Goal: Task Accomplishment & Management: Complete application form

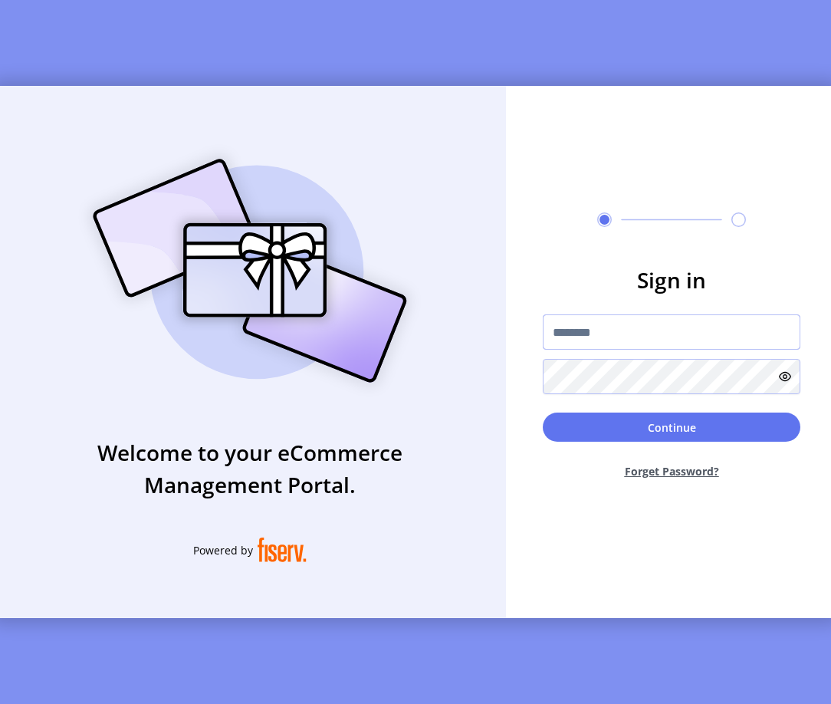
click at [607, 336] on input "text" at bounding box center [672, 331] width 258 height 35
type input "**********"
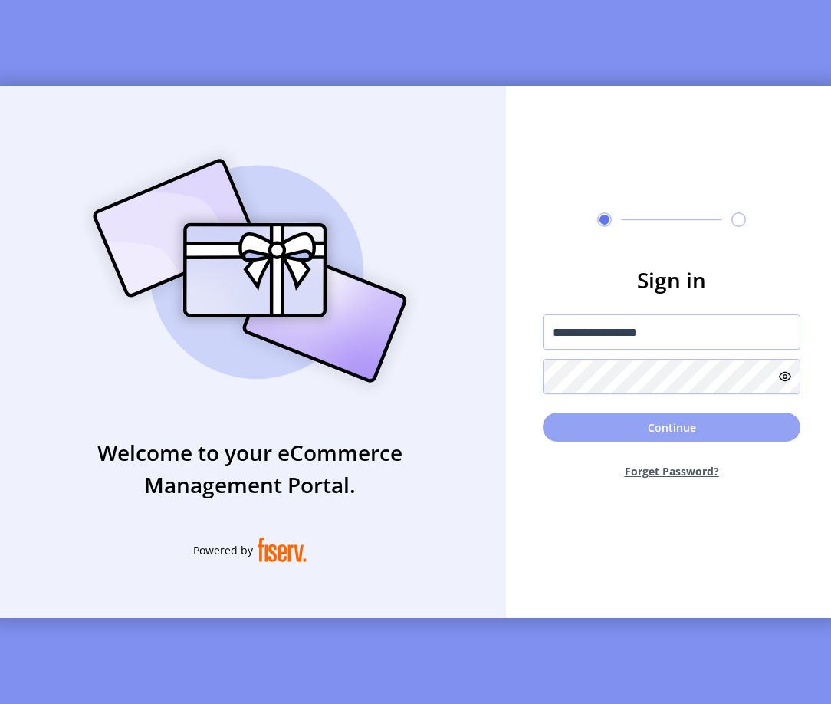
click at [627, 442] on button "Continue" at bounding box center [672, 427] width 258 height 29
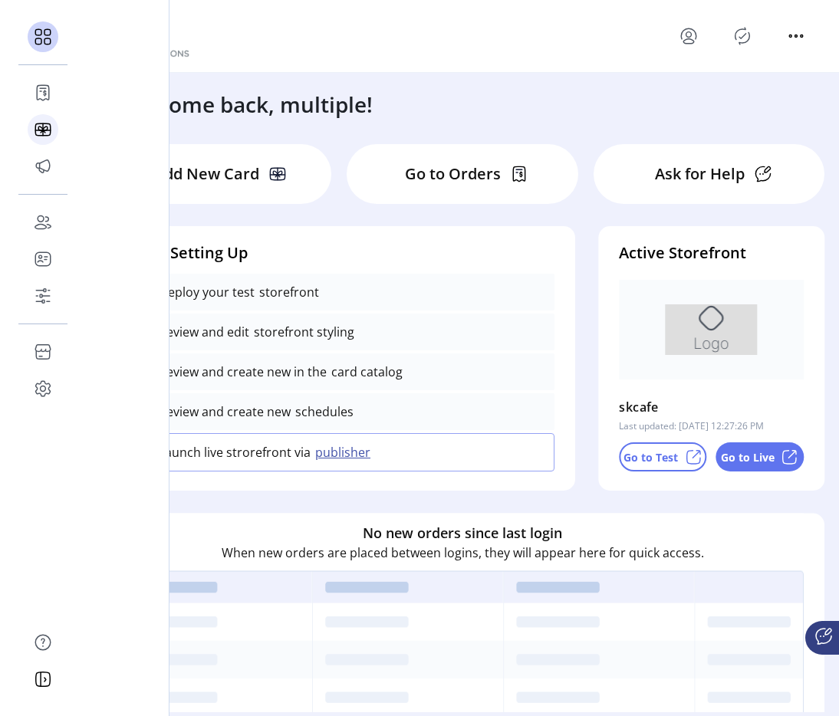
click at [44, 128] on icon at bounding box center [43, 129] width 25 height 25
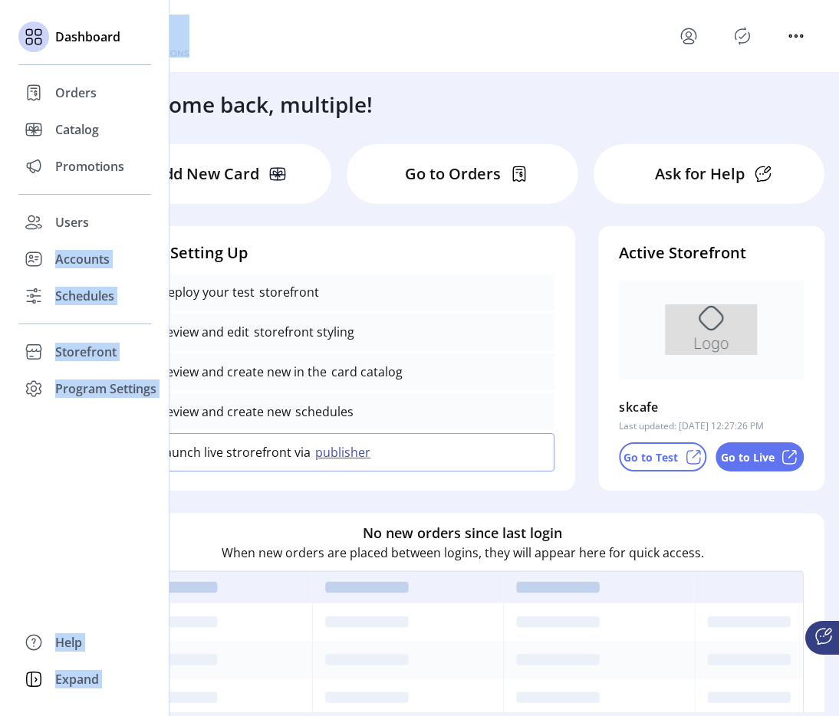
drag, startPoint x: 440, startPoint y: 78, endPoint x: 14, endPoint y: 251, distance: 459.3
click at [12, 246] on div "Dashboard Orders Catalog Promotions Users Accounts Schedules Storefront Configu…" at bounding box center [419, 358] width 839 height 716
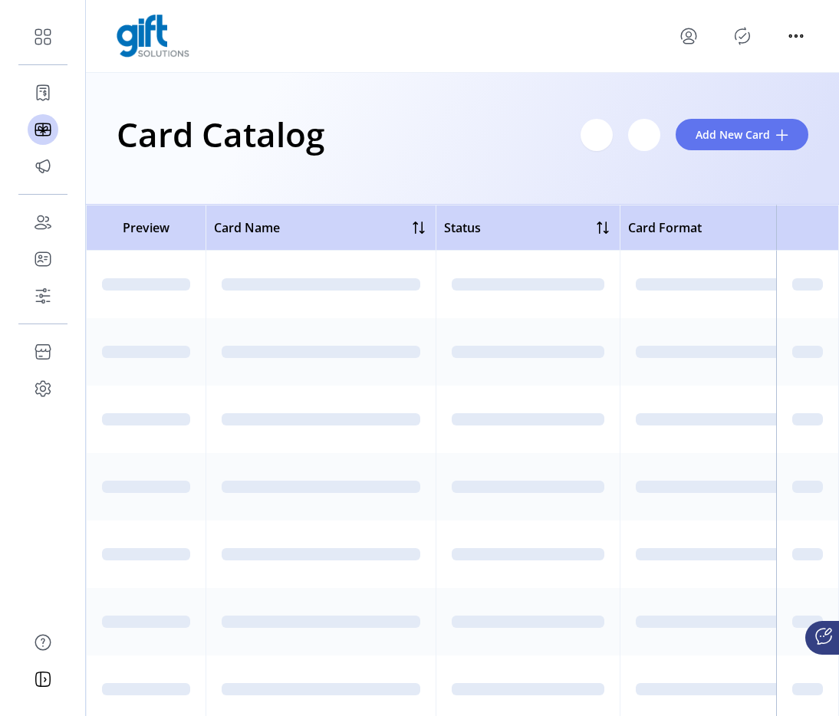
click at [378, 127] on div "Card Catalog Filter Add New Card" at bounding box center [463, 134] width 692 height 54
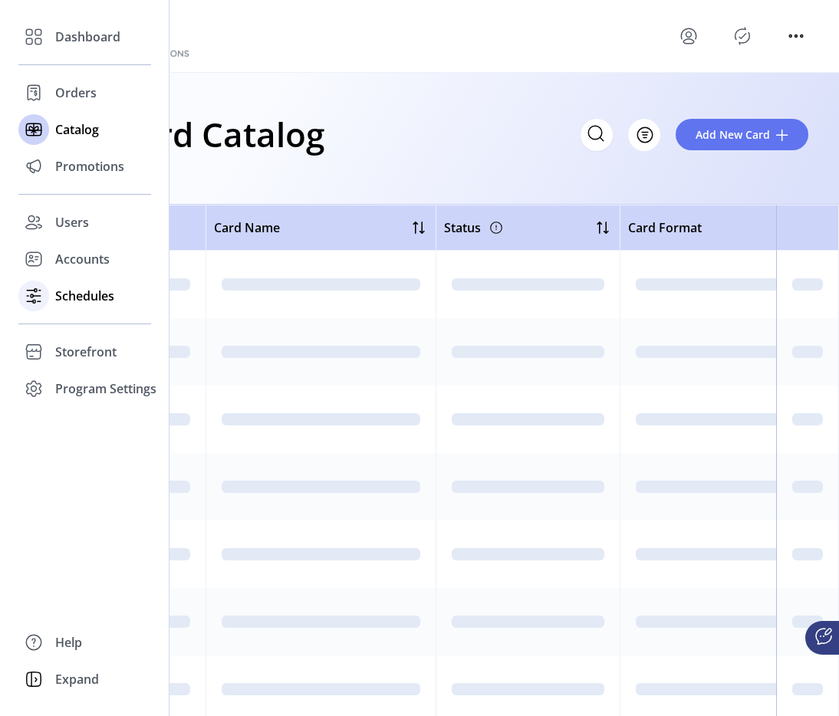
click at [84, 290] on span "Schedules" at bounding box center [84, 296] width 59 height 18
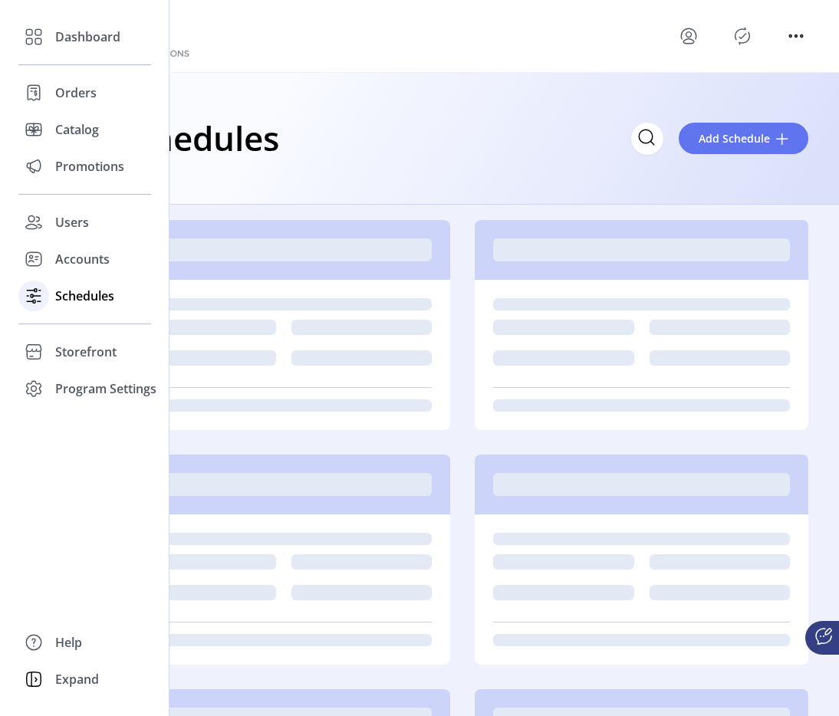
click at [56, 297] on span "Schedules" at bounding box center [84, 296] width 59 height 18
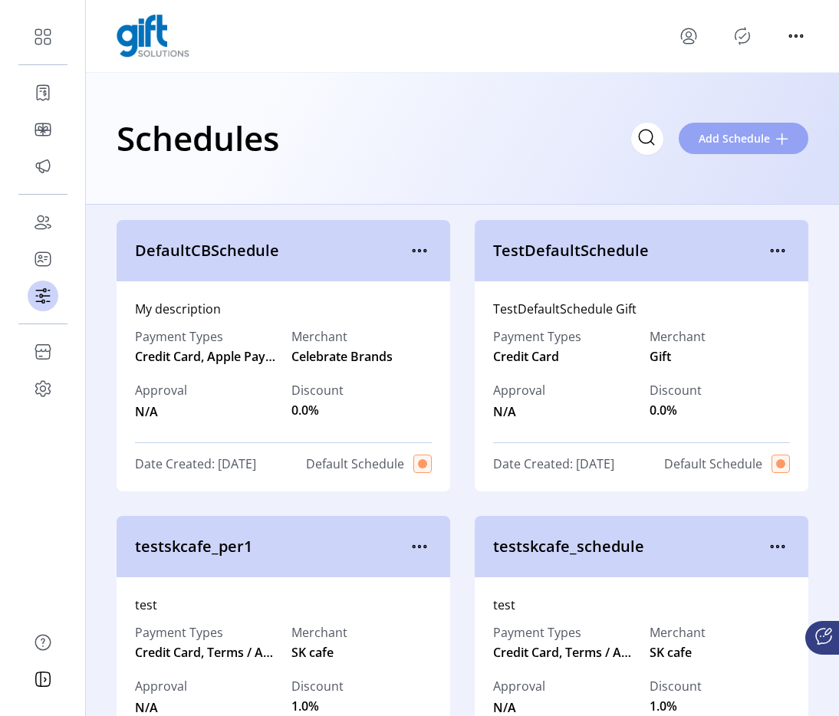
click at [752, 142] on span "Add Schedule" at bounding box center [734, 138] width 71 height 16
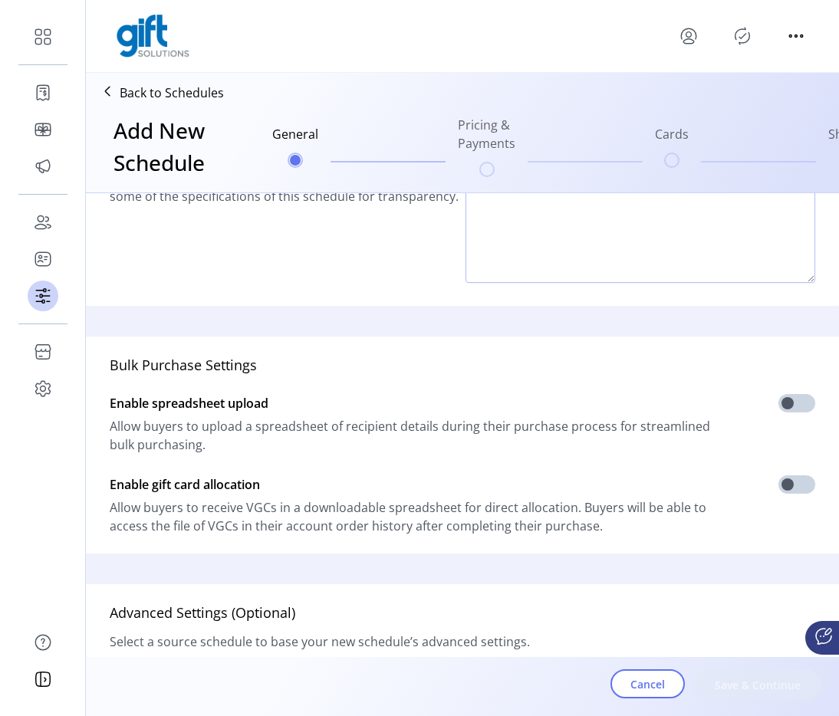
scroll to position [339, 0]
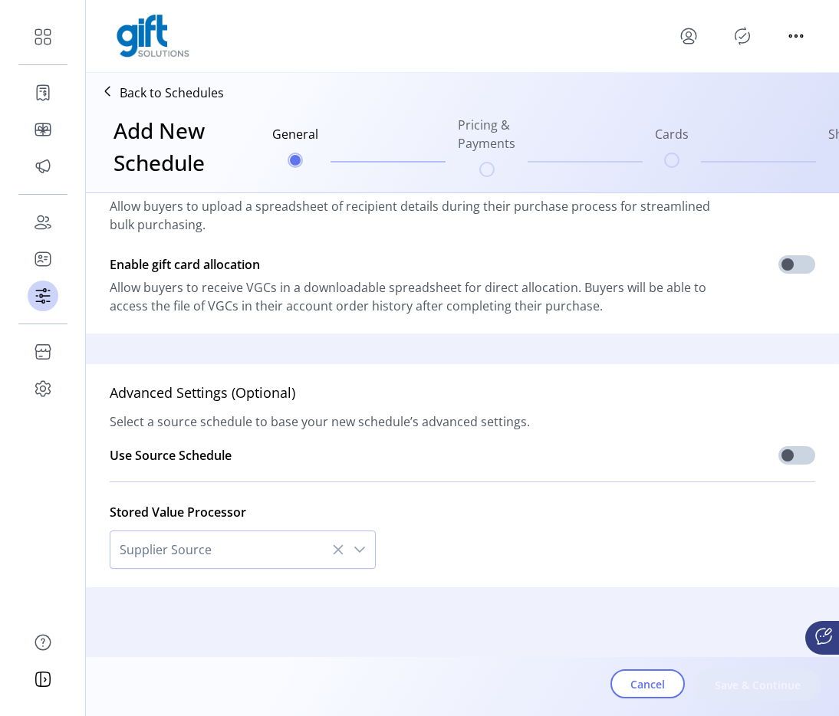
click at [249, 537] on span "Supplier Source" at bounding box center [227, 550] width 234 height 37
click at [367, 540] on div "dropdown trigger" at bounding box center [359, 550] width 31 height 37
click at [360, 544] on icon "dropdown trigger" at bounding box center [360, 550] width 12 height 12
click at [783, 446] on span at bounding box center [797, 455] width 37 height 18
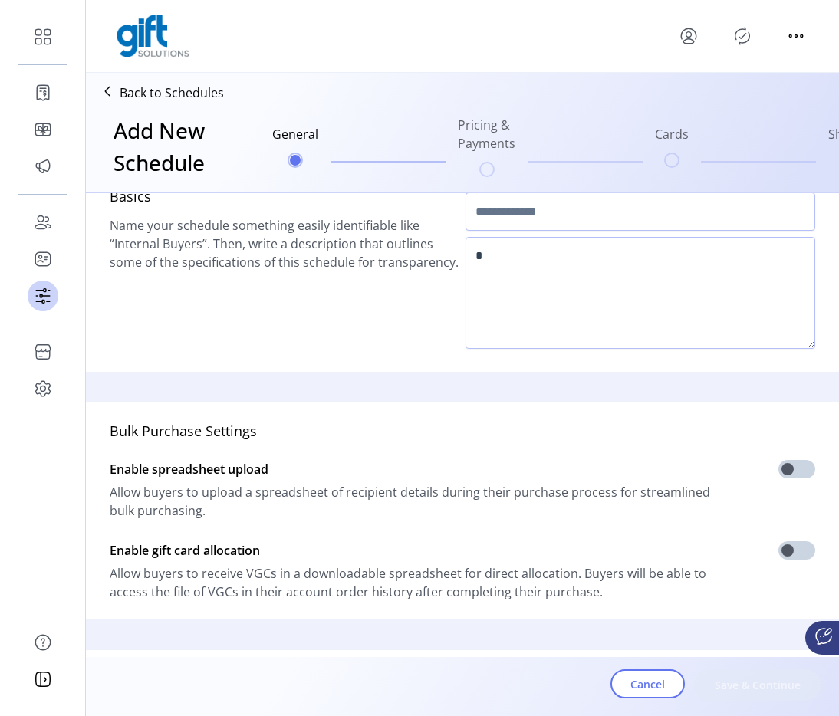
scroll to position [0, 0]
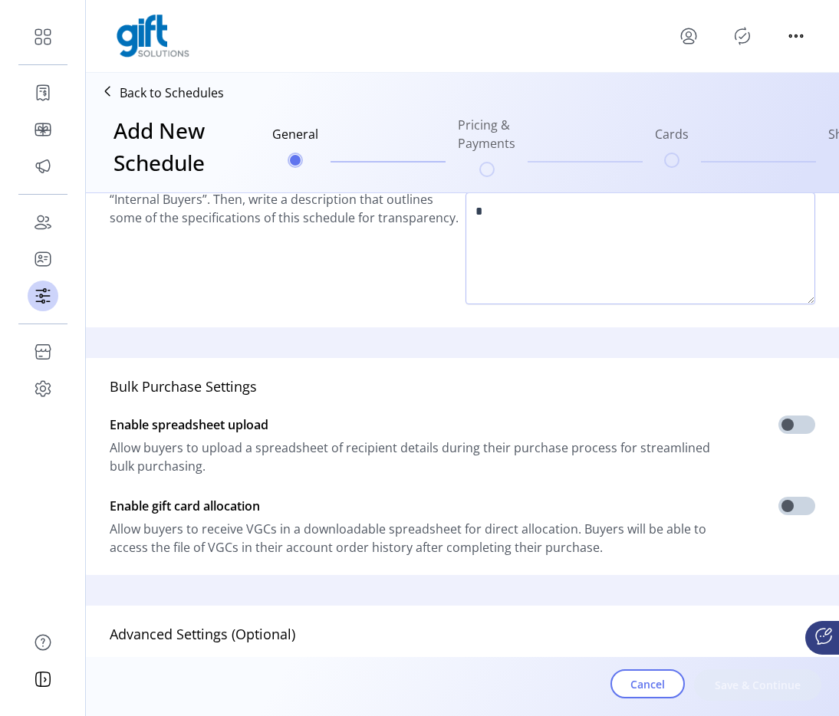
scroll to position [339, 0]
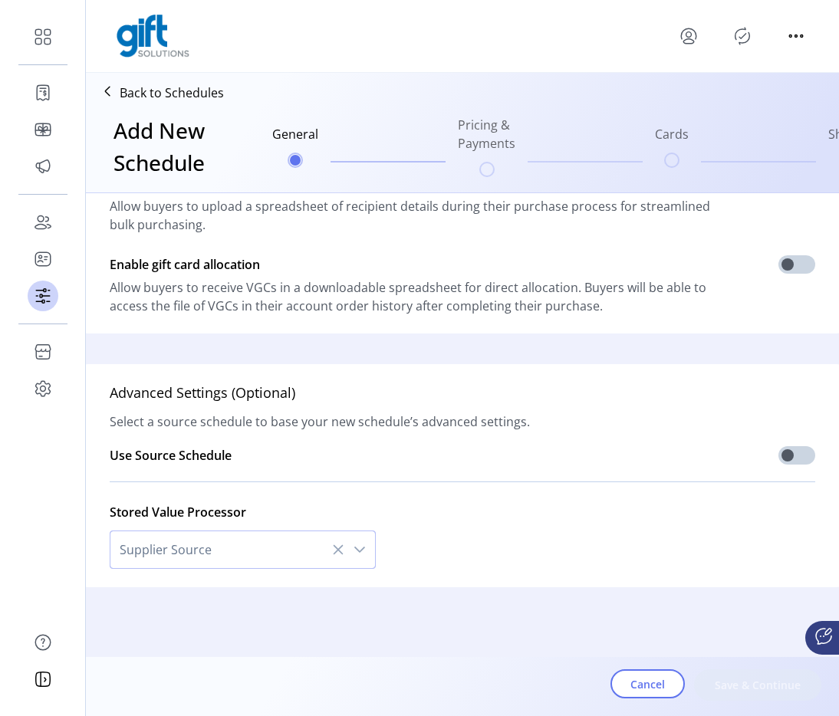
click at [236, 532] on span "Supplier Source" at bounding box center [227, 550] width 234 height 37
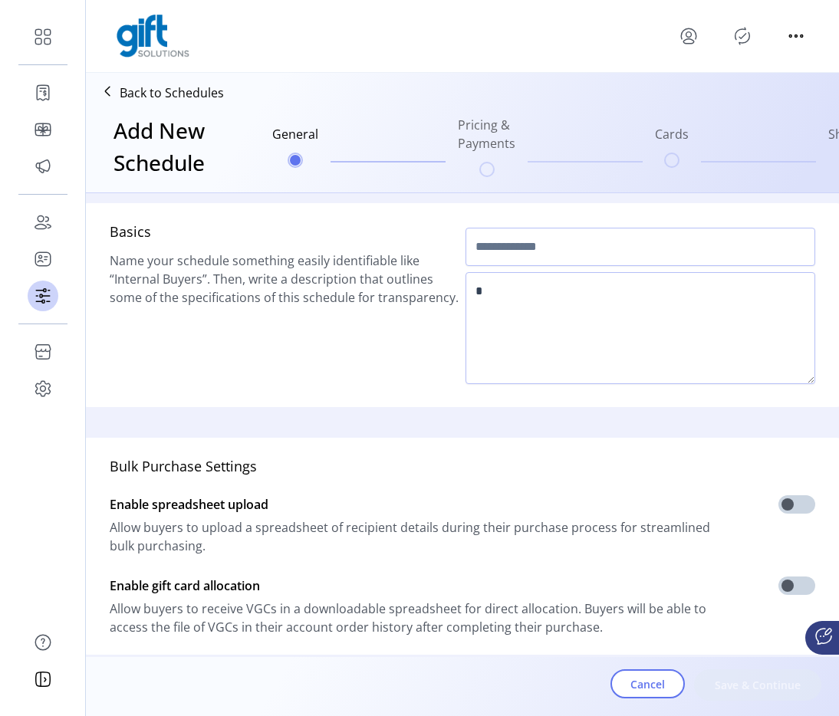
scroll to position [0, 0]
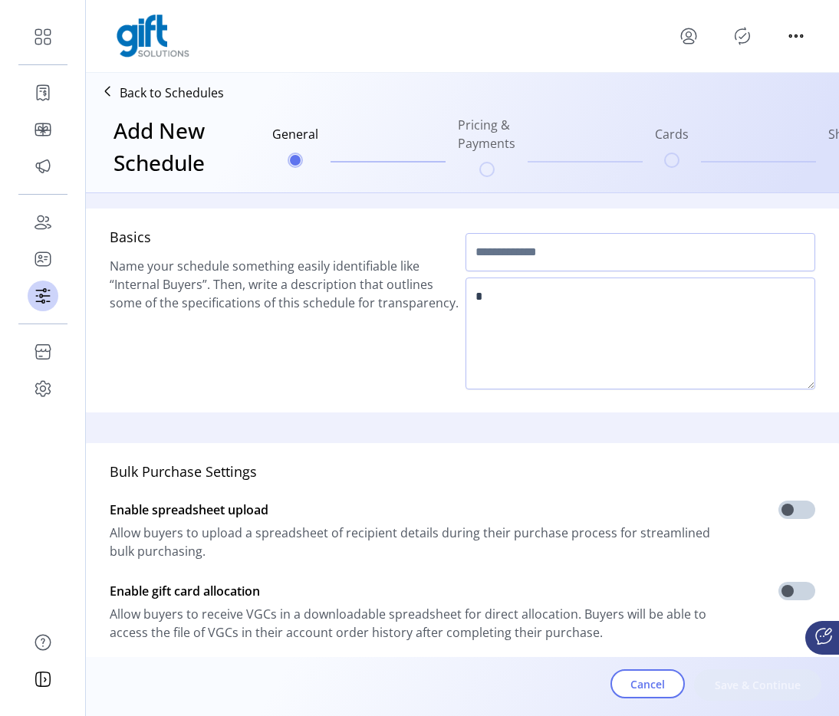
click at [172, 86] on p "Back to Schedules" at bounding box center [172, 93] width 104 height 18
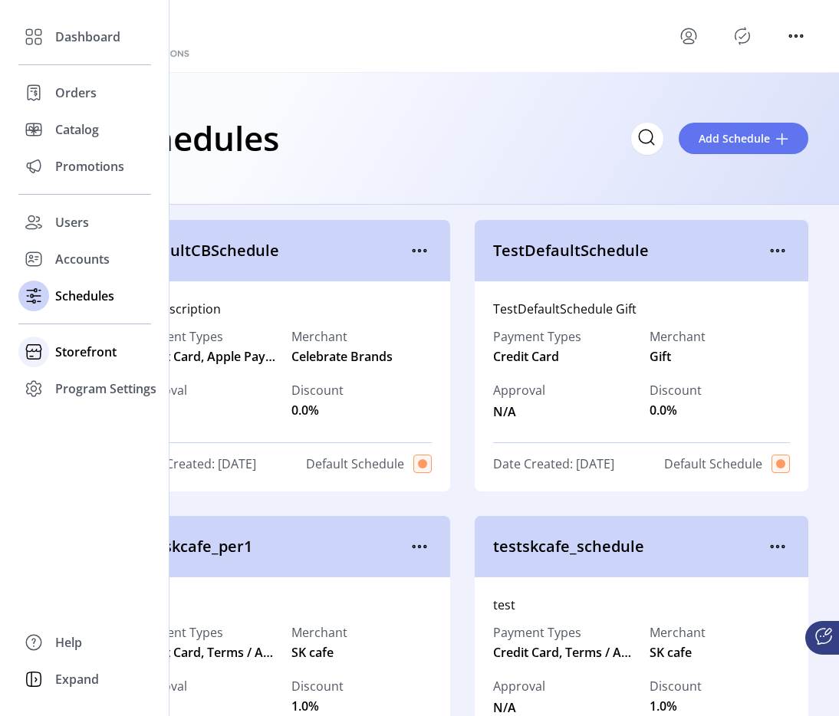
click at [82, 344] on span "Storefront" at bounding box center [85, 352] width 61 height 18
click at [104, 167] on span "Promotions" at bounding box center [89, 166] width 69 height 18
click at [97, 170] on span "Promotions" at bounding box center [89, 166] width 69 height 18
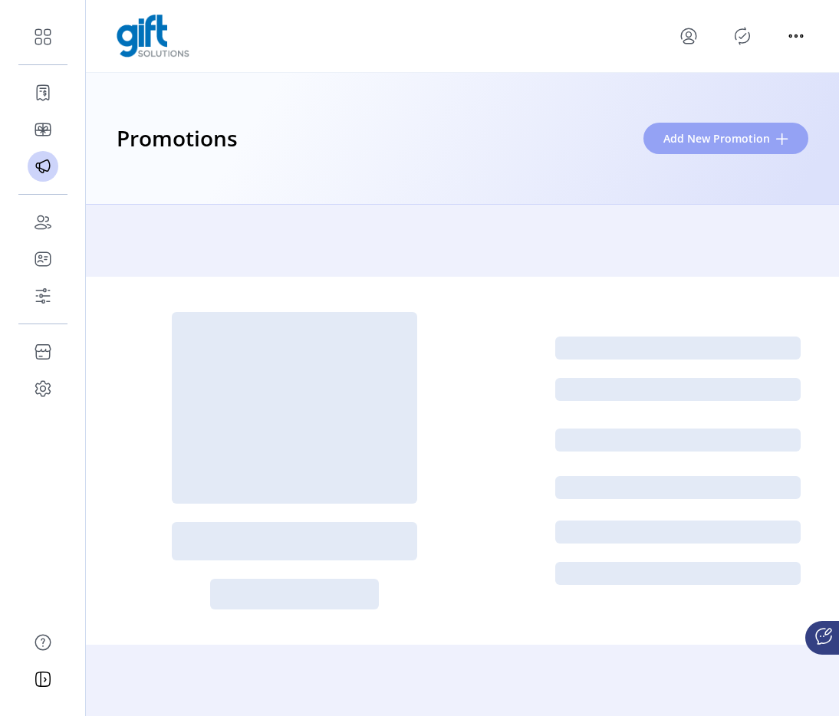
click at [687, 146] on span "Add New Promotion" at bounding box center [716, 138] width 107 height 16
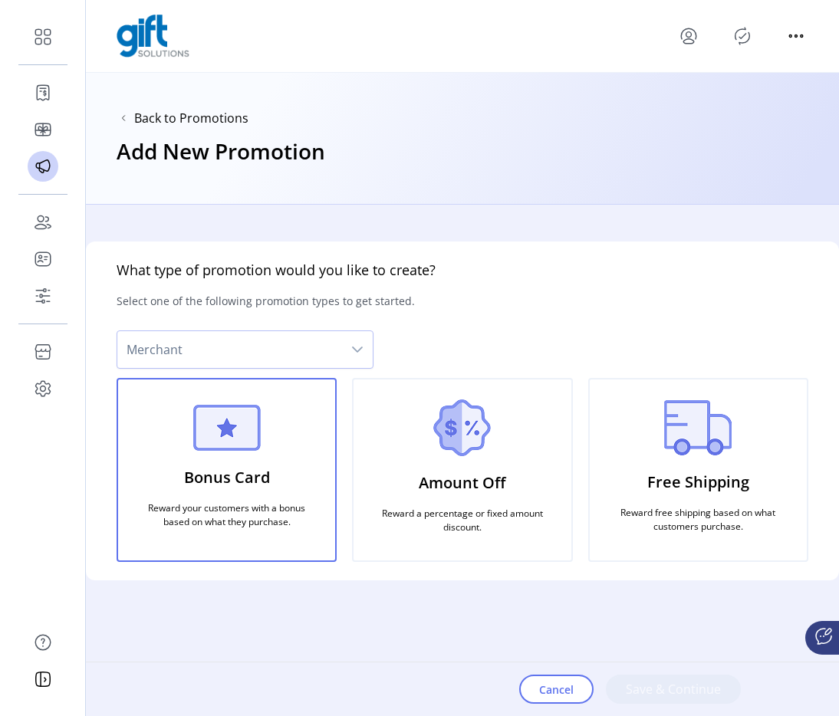
click at [317, 348] on span "Merchant" at bounding box center [229, 349] width 225 height 37
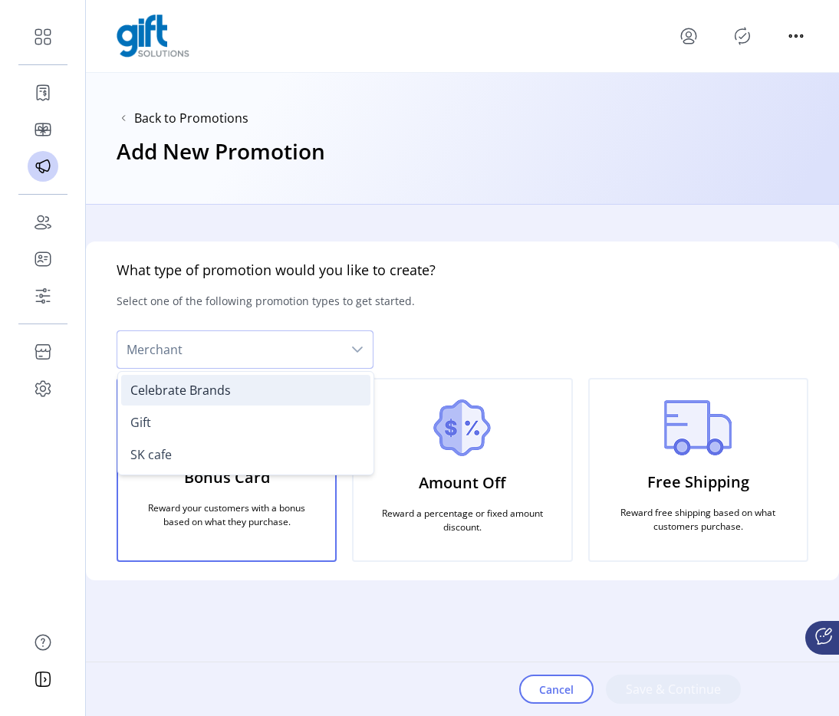
click at [278, 404] on li "Celebrate Brands" at bounding box center [245, 390] width 249 height 31
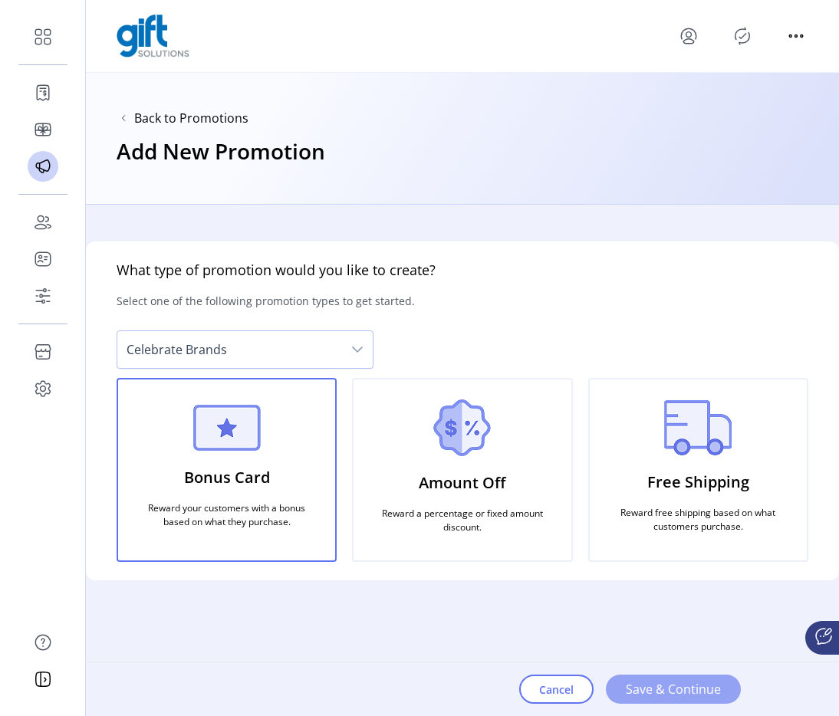
click at [651, 690] on span "Save & Continue" at bounding box center [673, 689] width 95 height 18
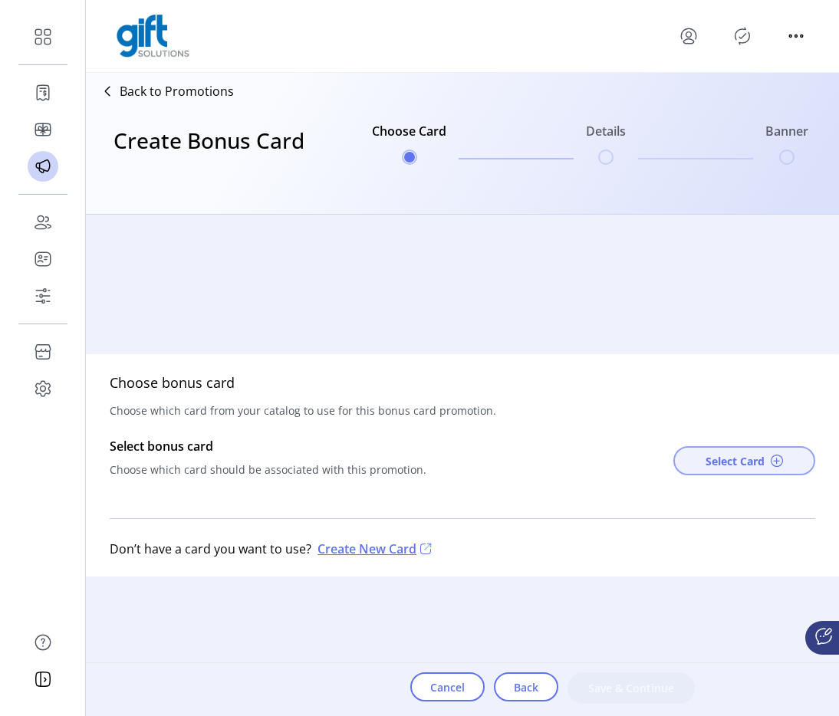
click at [714, 470] on button "Select Card" at bounding box center [744, 460] width 142 height 29
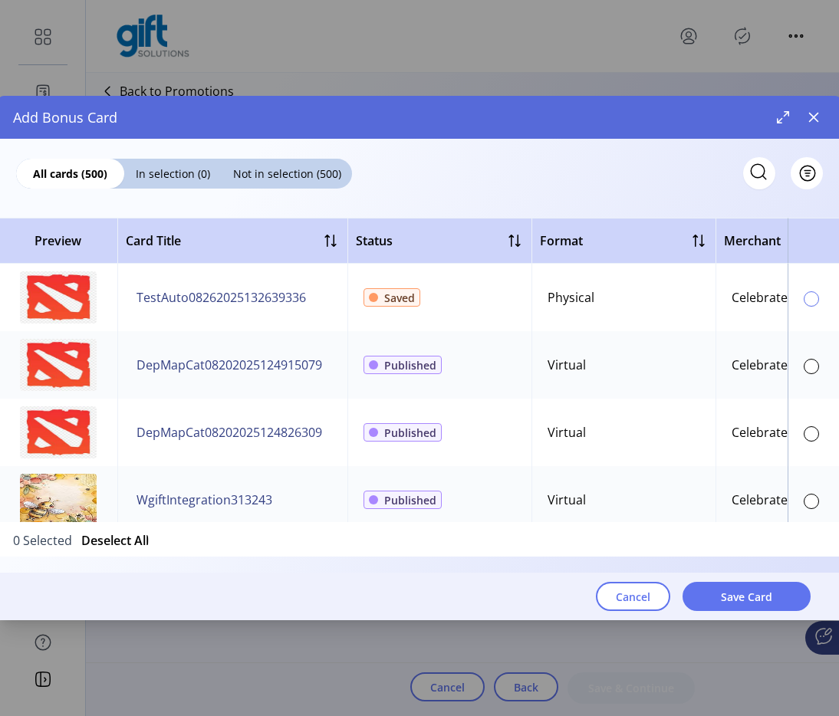
click at [807, 298] on div at bounding box center [811, 298] width 15 height 15
click at [736, 597] on span "Save Card" at bounding box center [746, 597] width 51 height 16
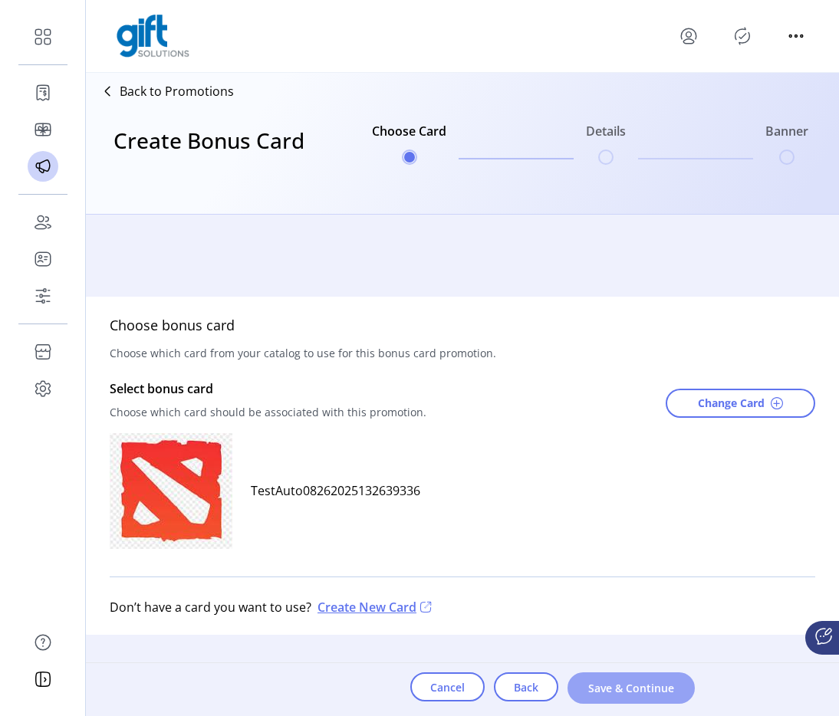
click at [645, 688] on span "Save & Continue" at bounding box center [631, 688] width 87 height 16
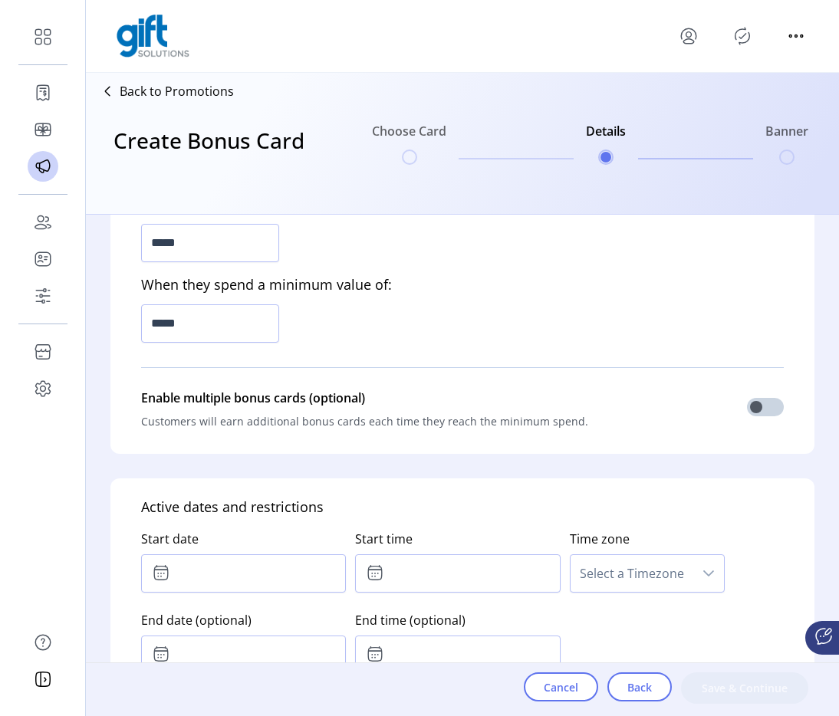
scroll to position [537, 0]
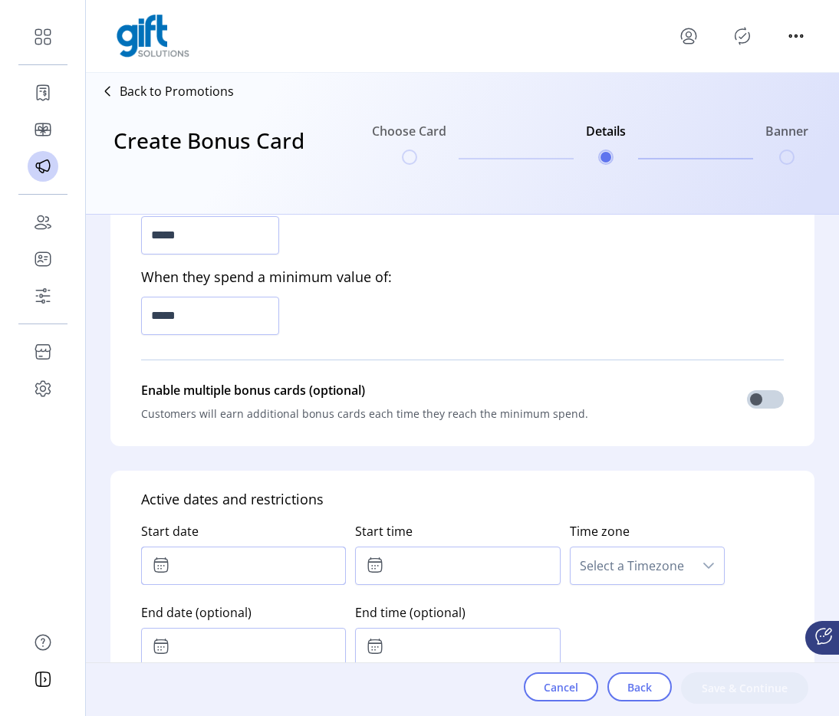
click at [318, 556] on input "text" at bounding box center [243, 566] width 205 height 38
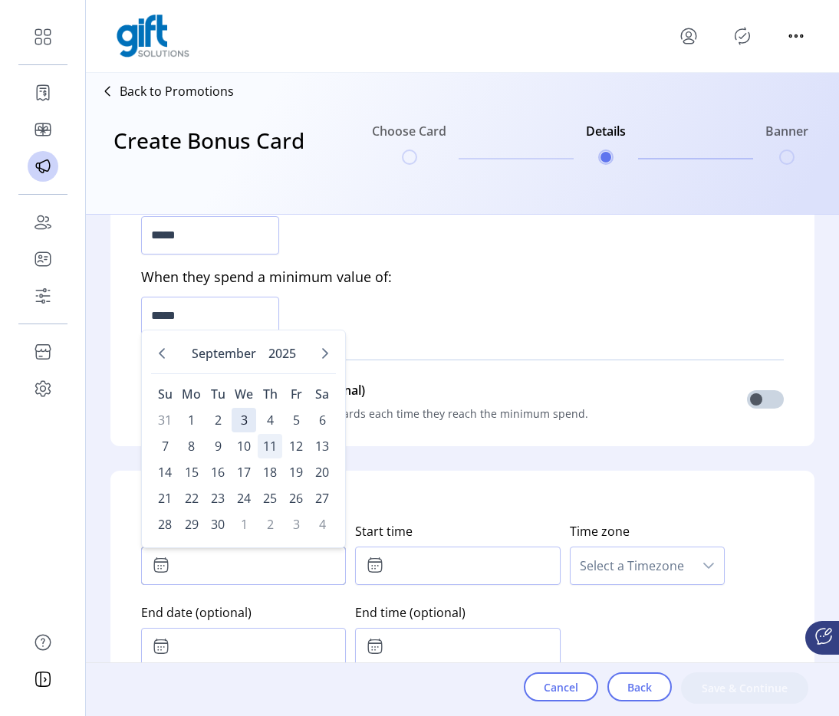
click at [274, 447] on span "11" at bounding box center [270, 446] width 25 height 25
type input "**********"
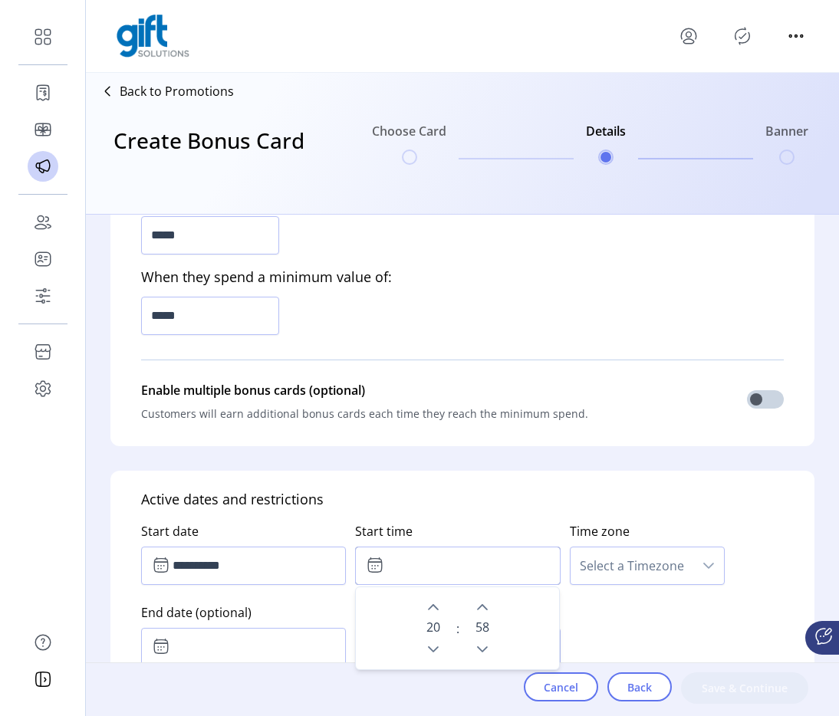
click at [449, 576] on input "text" at bounding box center [457, 566] width 205 height 38
click at [482, 605] on icon "Next Minute" at bounding box center [482, 607] width 12 height 12
type input "*****"
click at [639, 565] on span "Select a Timezone" at bounding box center [632, 566] width 123 height 37
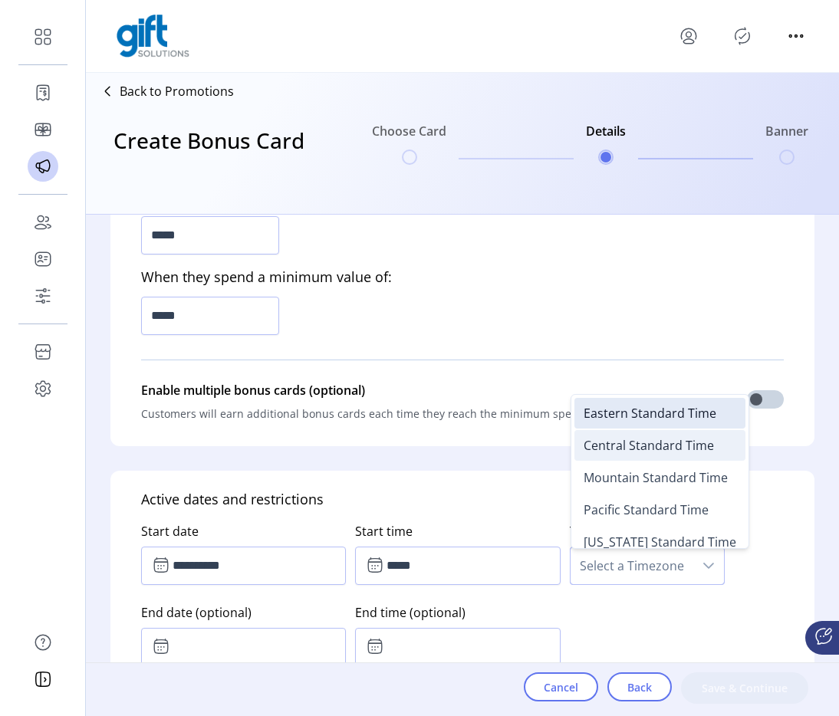
click at [611, 453] on span "Central Standard Time" at bounding box center [649, 445] width 130 height 17
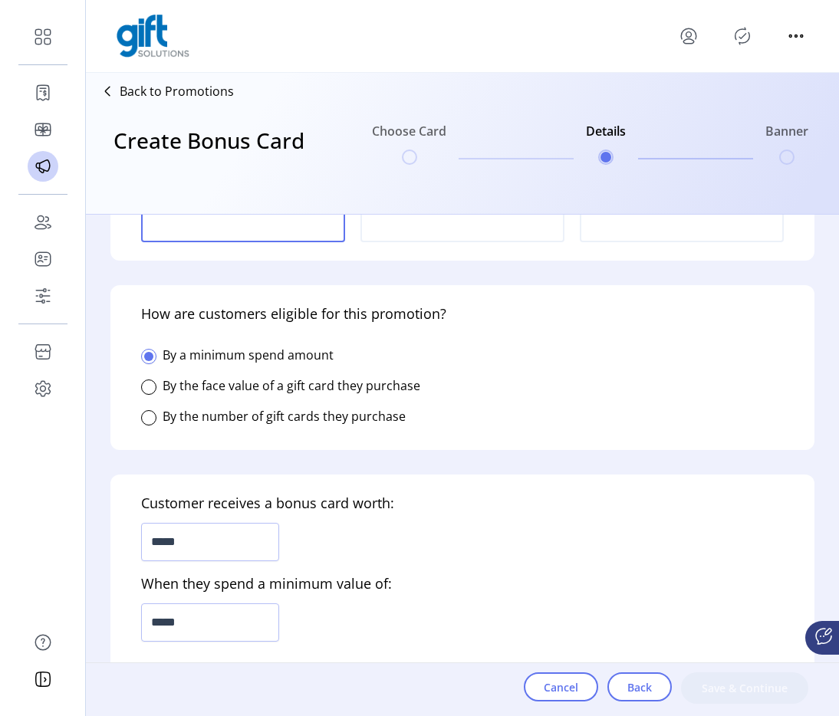
scroll to position [246, 0]
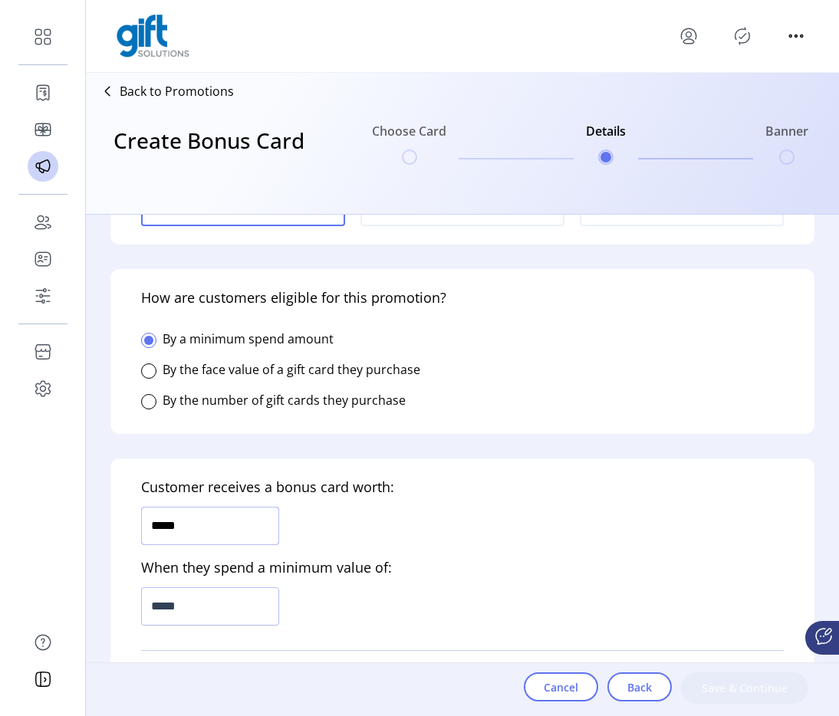
click at [239, 525] on input "*****" at bounding box center [210, 526] width 138 height 38
type input "*****"
click at [217, 605] on input "*****" at bounding box center [210, 607] width 138 height 38
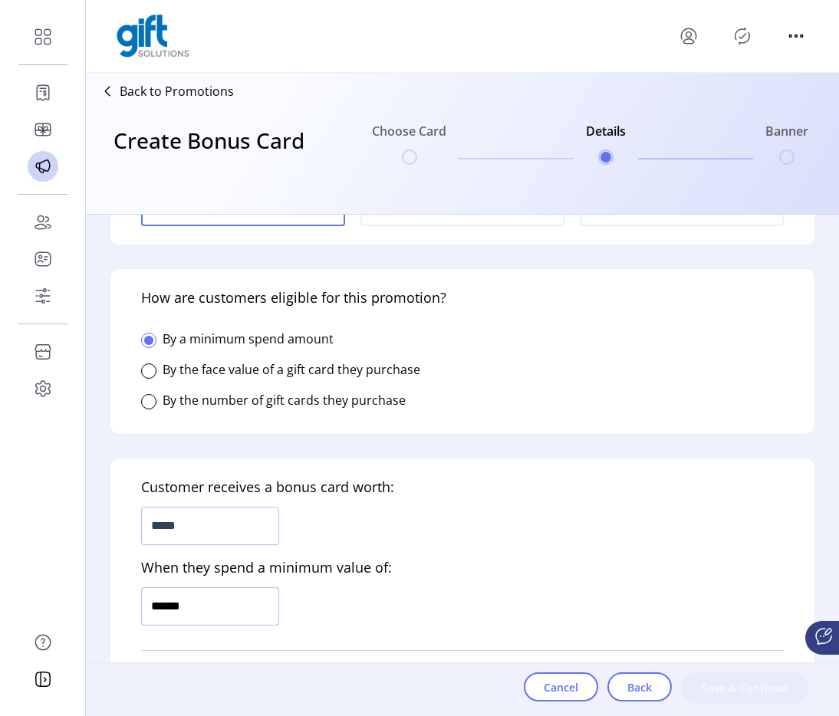
type input "*******"
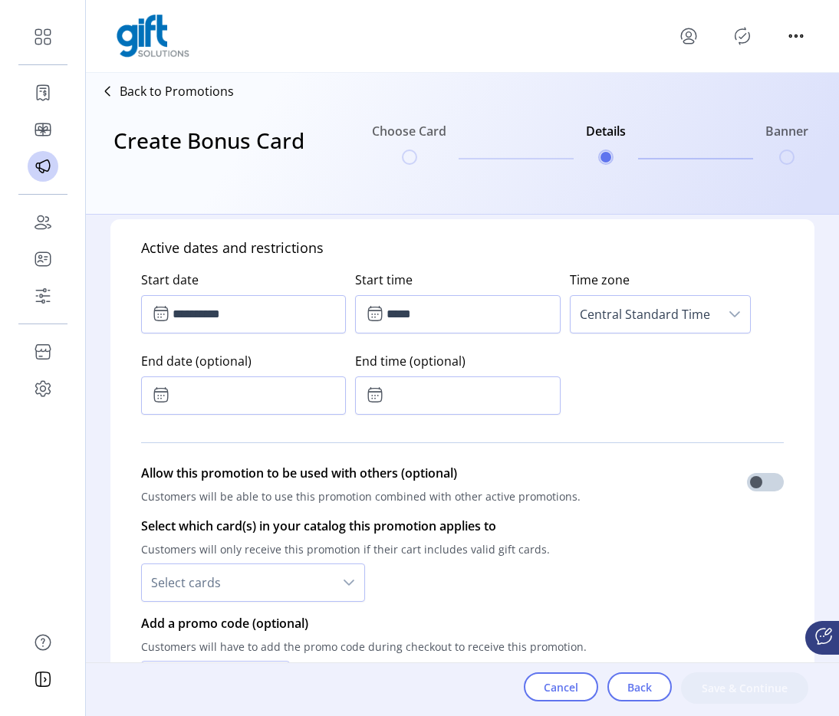
scroll to position [816, 0]
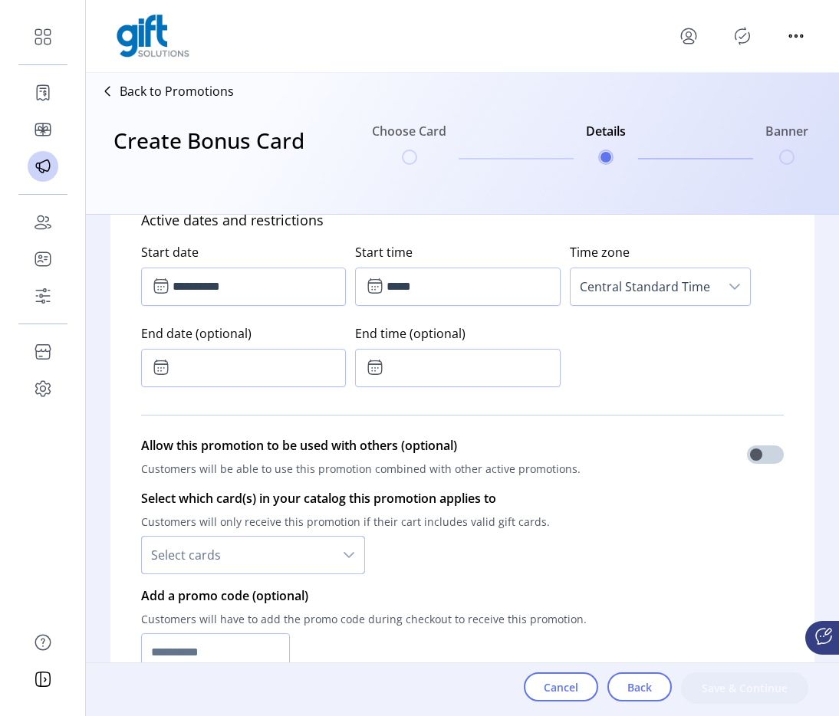
click at [273, 554] on span "Select cards" at bounding box center [238, 555] width 192 height 37
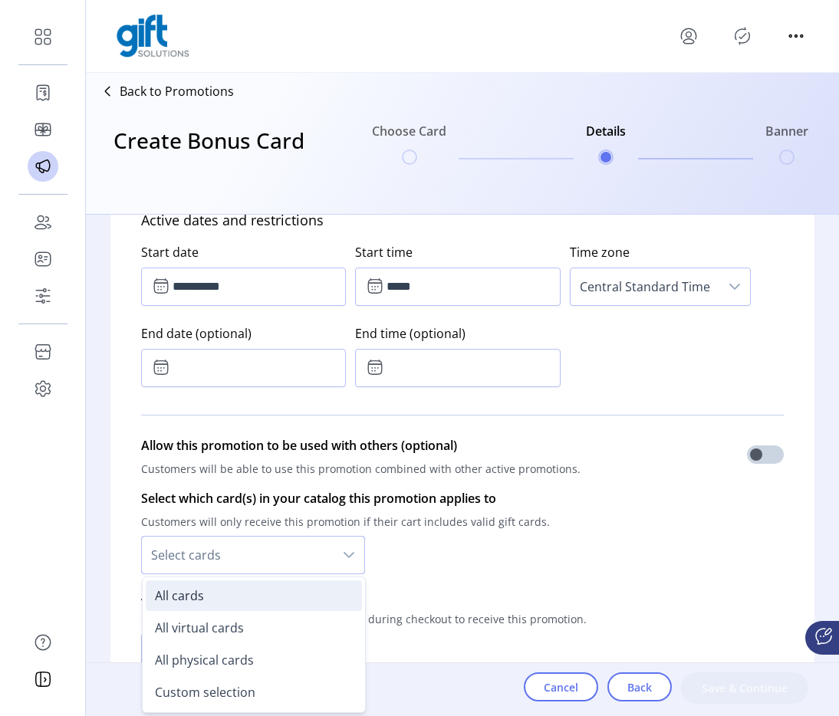
click at [259, 595] on li "All cards" at bounding box center [254, 596] width 216 height 31
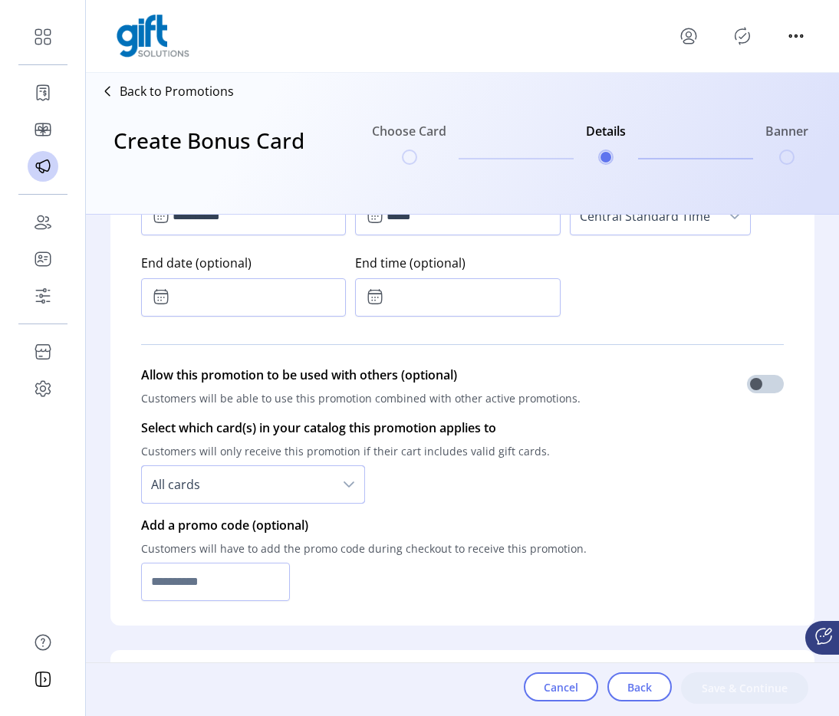
scroll to position [1114, 0]
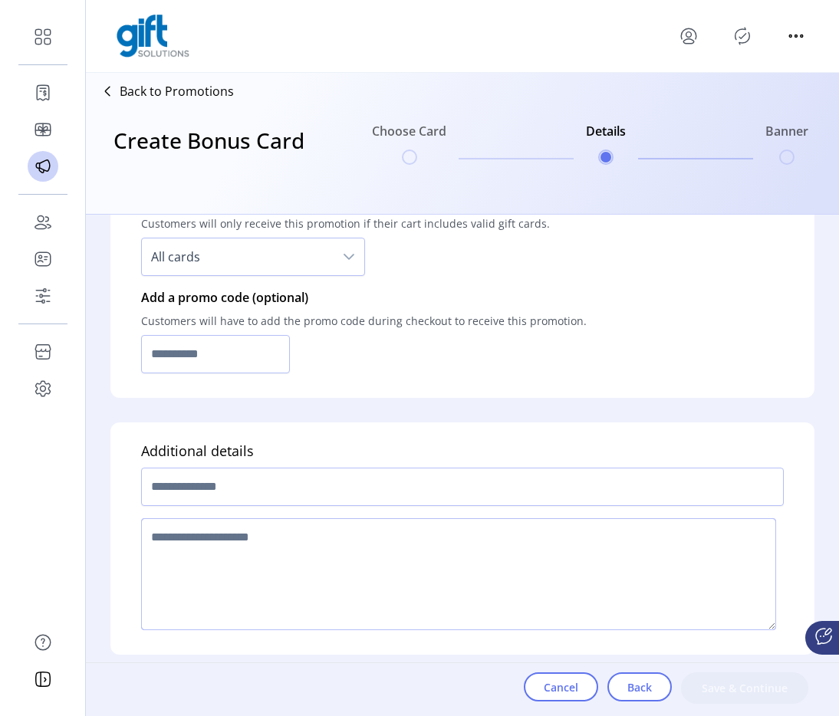
click at [278, 518] on div at bounding box center [462, 574] width 643 height 124
click at [288, 500] on input "text" at bounding box center [462, 487] width 643 height 38
type input "******"
click at [295, 553] on textarea at bounding box center [458, 575] width 635 height 112
type textarea "***"
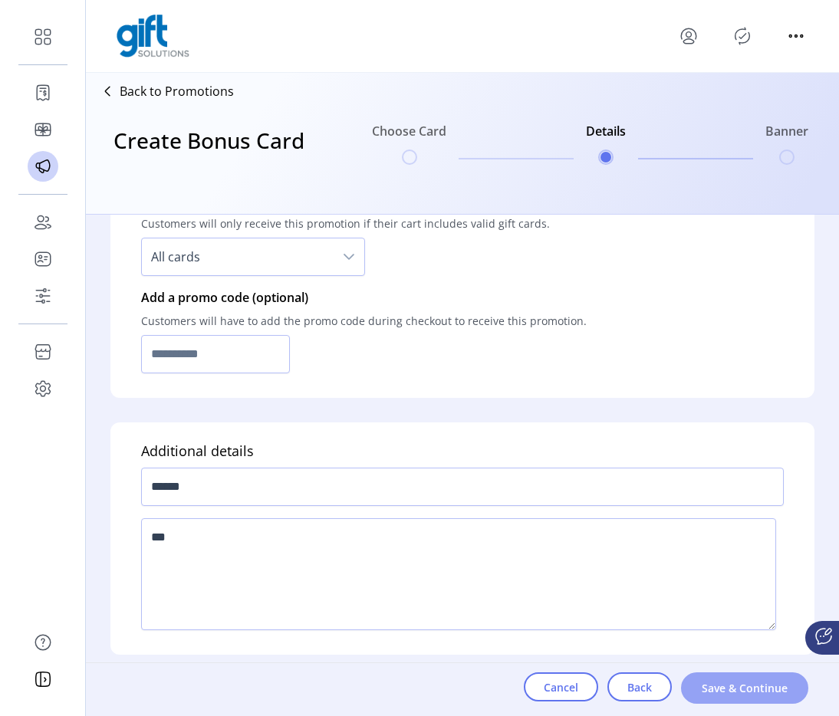
click at [690, 691] on button "Save & Continue" at bounding box center [744, 688] width 127 height 31
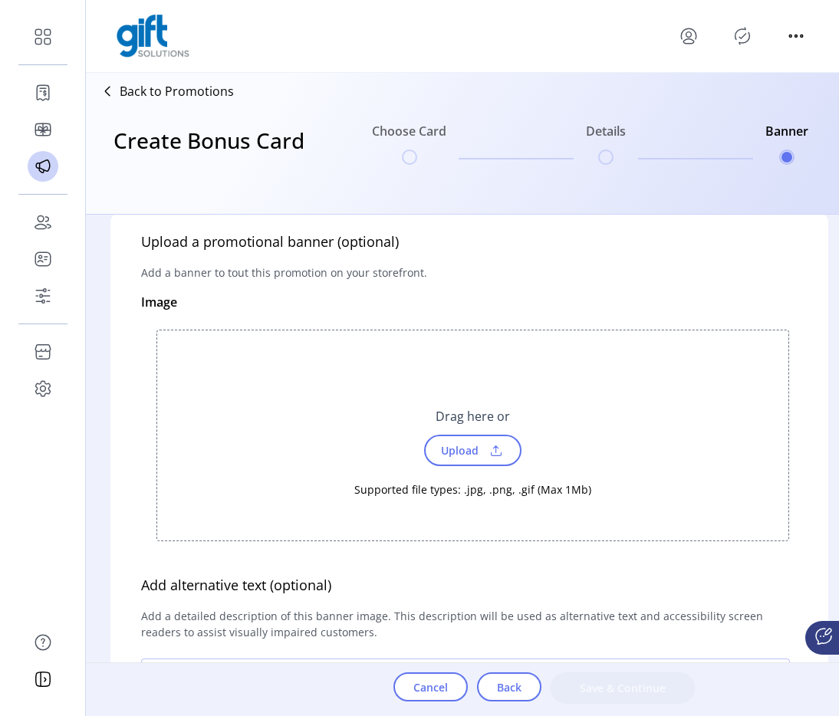
scroll to position [29, 0]
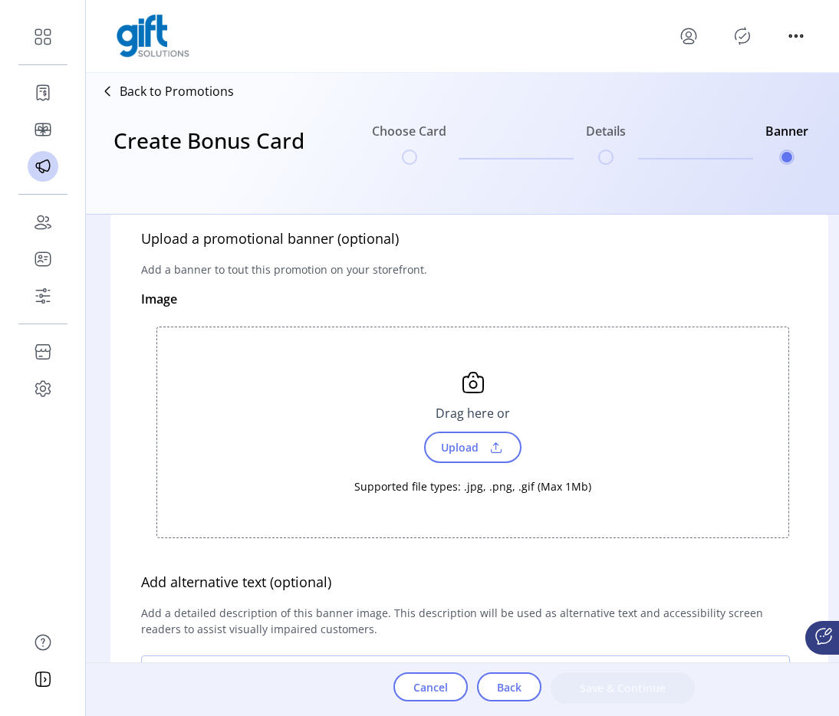
drag, startPoint x: 347, startPoint y: 488, endPoint x: 629, endPoint y: 484, distance: 282.3
click at [629, 484] on div "Drag here or Upload Supported file types: .jpg, .png, .gif (Max 1Mb)" at bounding box center [472, 433] width 631 height 210
copy div "Supported file types: .jpg, .png, .gif (Max 1Mb)"
